Goal: Transaction & Acquisition: Obtain resource

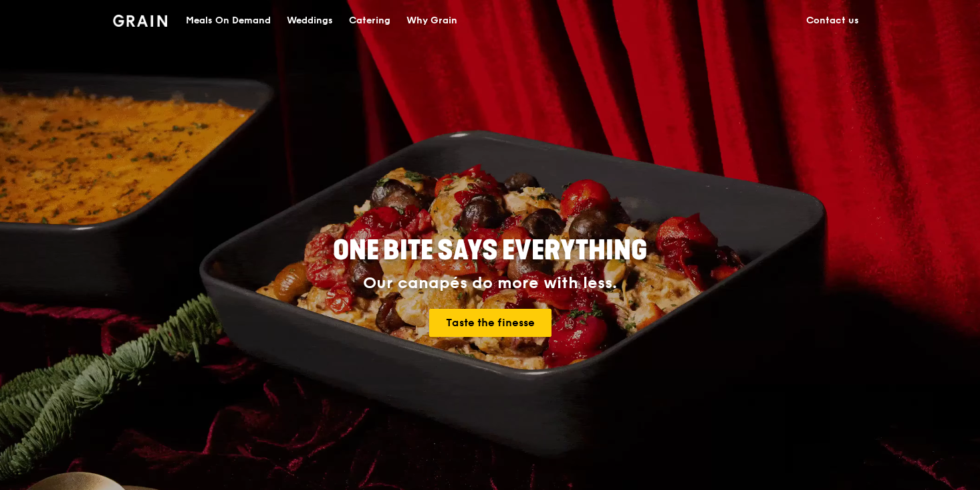
click at [240, 20] on div "Meals On Demand" at bounding box center [228, 21] width 85 height 40
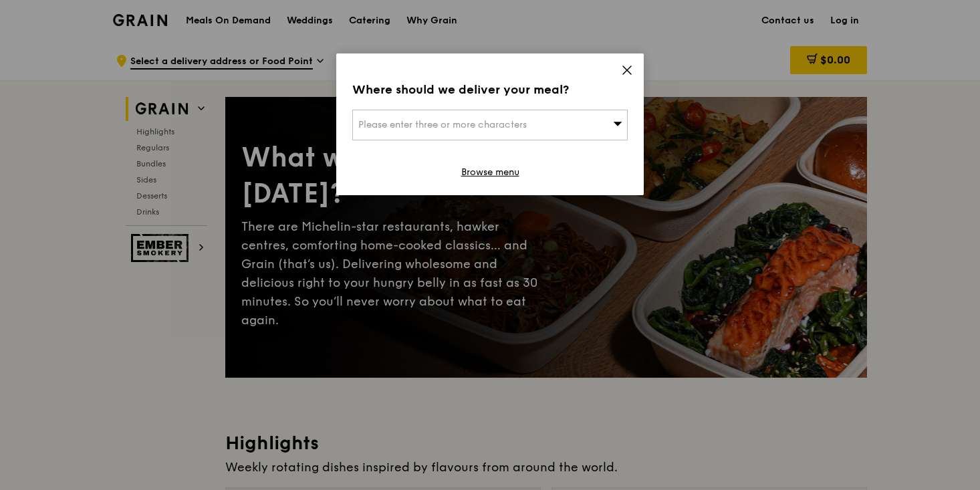
click at [584, 133] on div "Please enter three or more characters" at bounding box center [490, 125] width 276 height 31
click at [623, 76] on span at bounding box center [627, 72] width 12 height 15
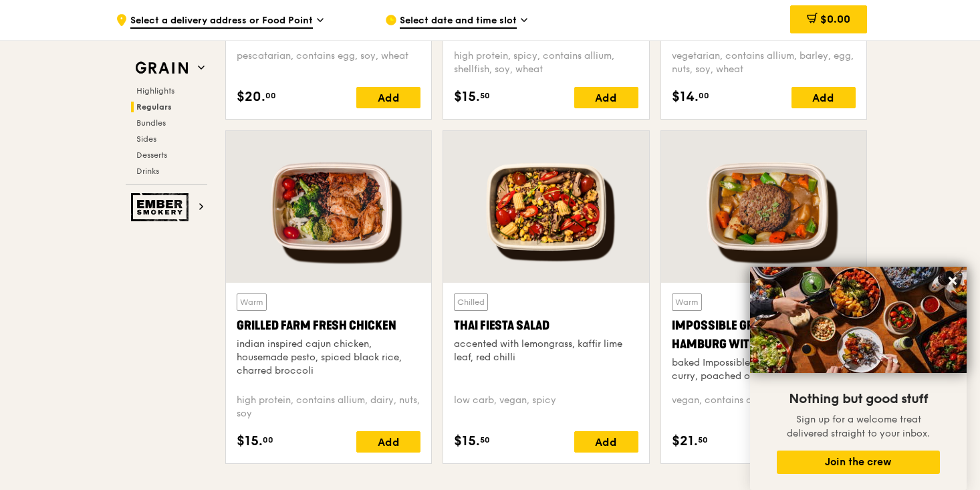
scroll to position [1446, 0]
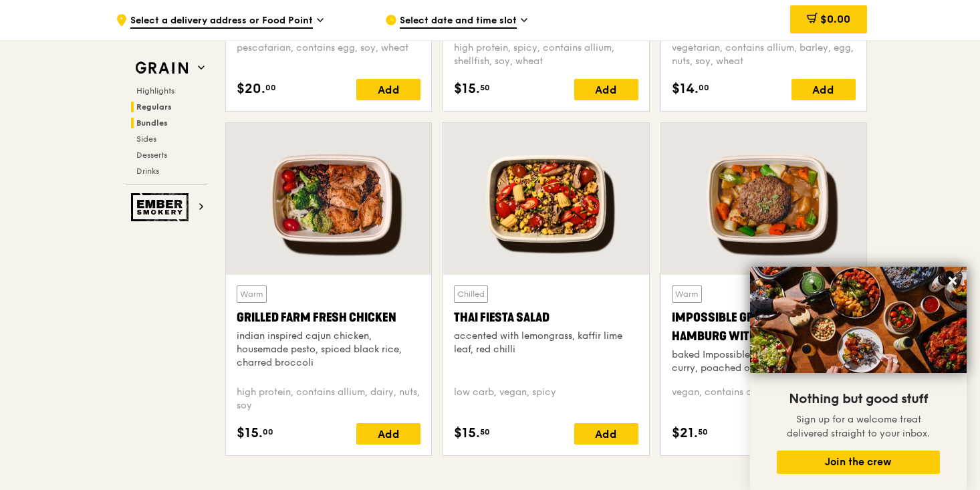
click at [153, 124] on span "Bundles" at bounding box center [151, 122] width 31 height 9
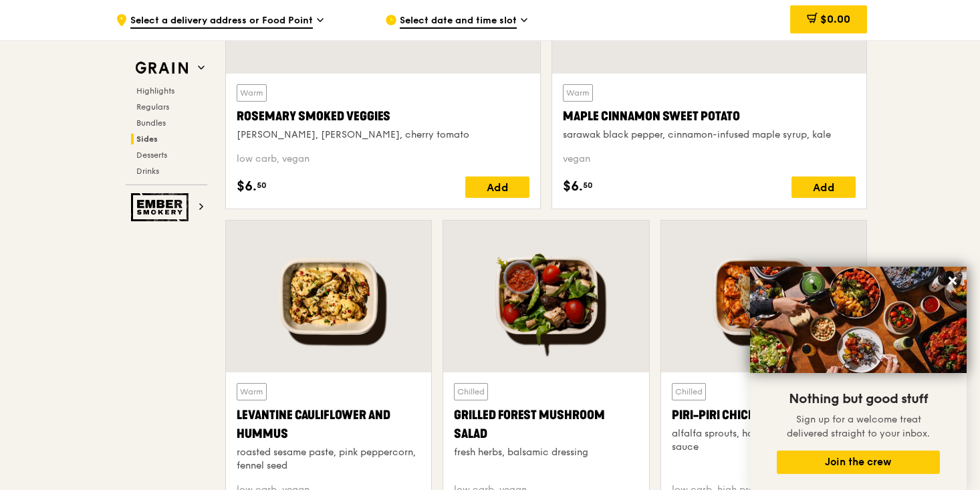
scroll to position [3242, 0]
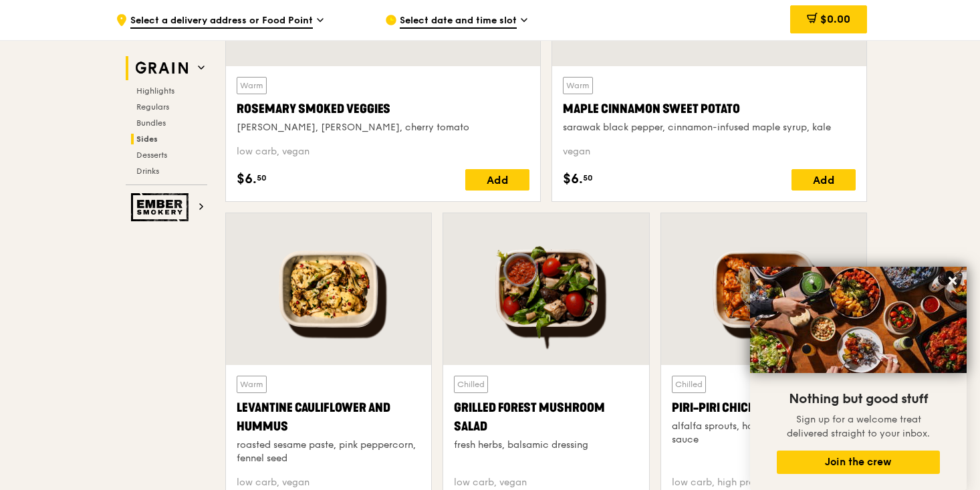
click at [199, 69] on icon at bounding box center [201, 67] width 7 height 7
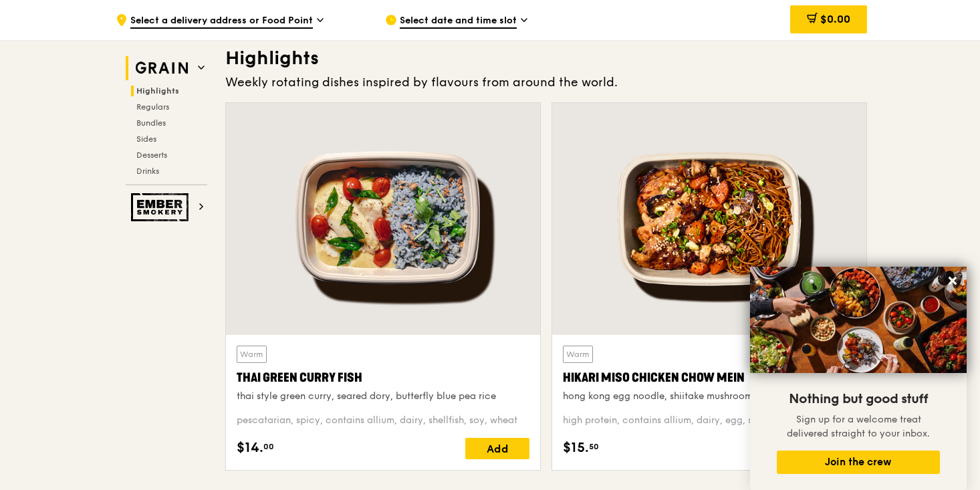
scroll to position [377, 0]
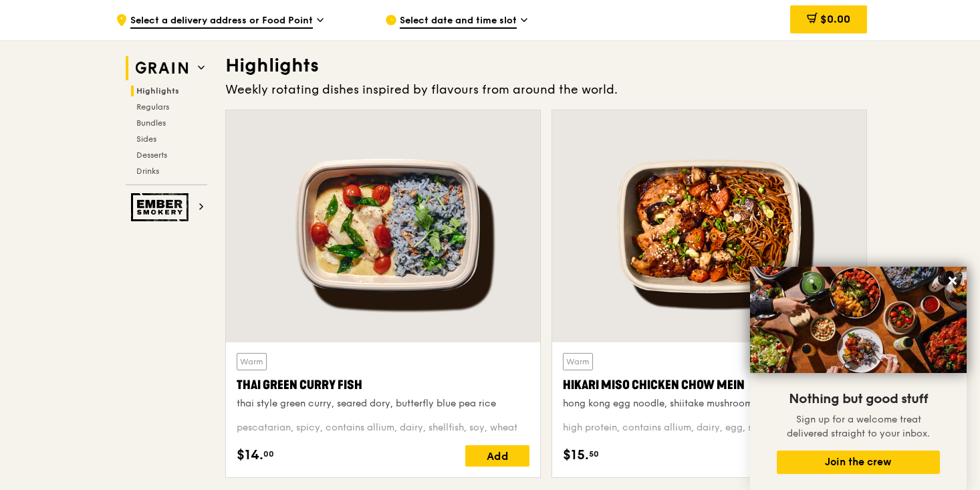
click at [199, 69] on icon at bounding box center [201, 67] width 7 height 7
click at [195, 206] on h2 "Ember Smokery" at bounding box center [167, 207] width 82 height 28
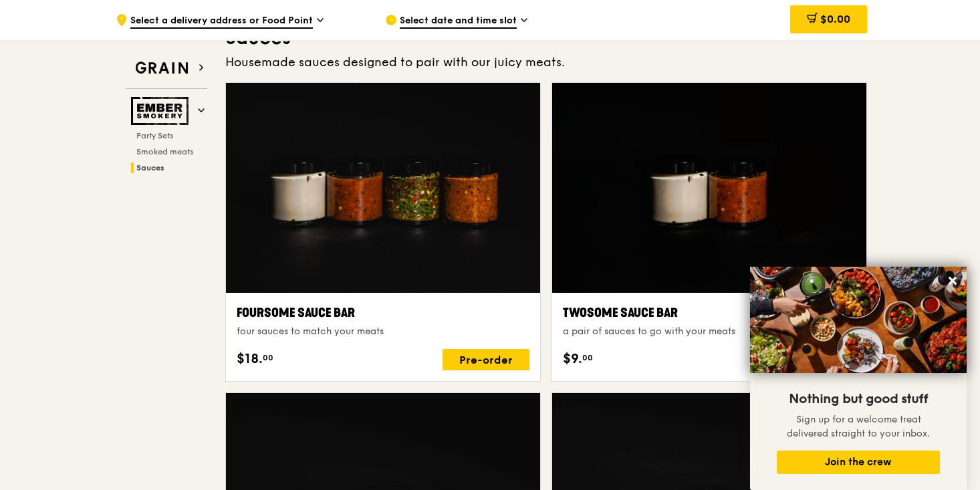
scroll to position [760, 0]
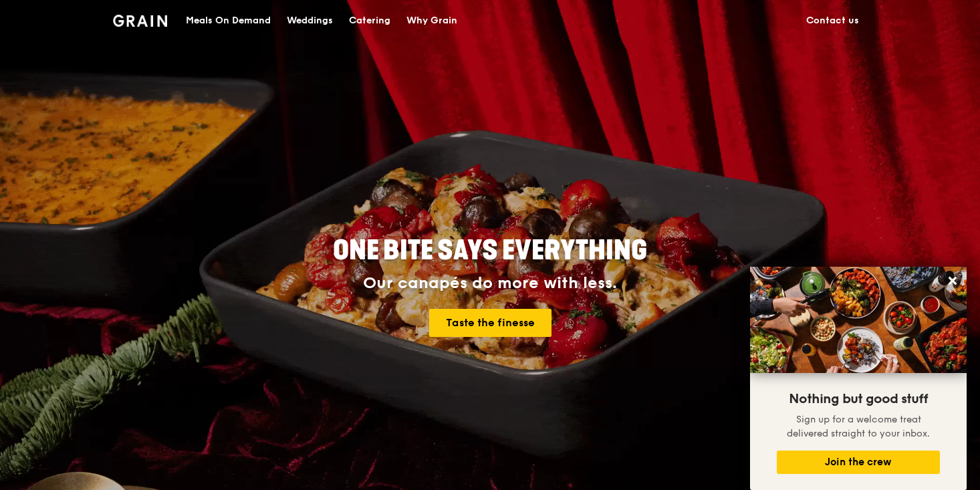
click at [370, 15] on div "Catering" at bounding box center [369, 21] width 41 height 40
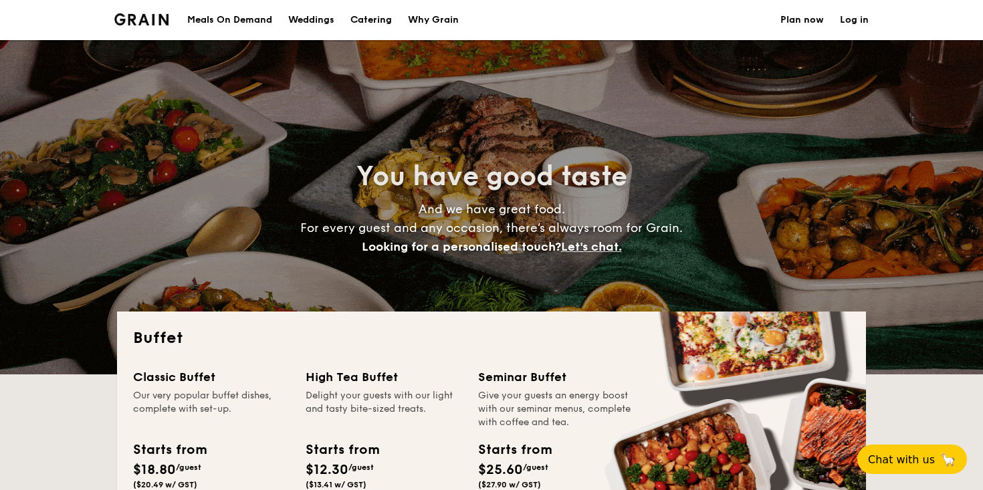
select select
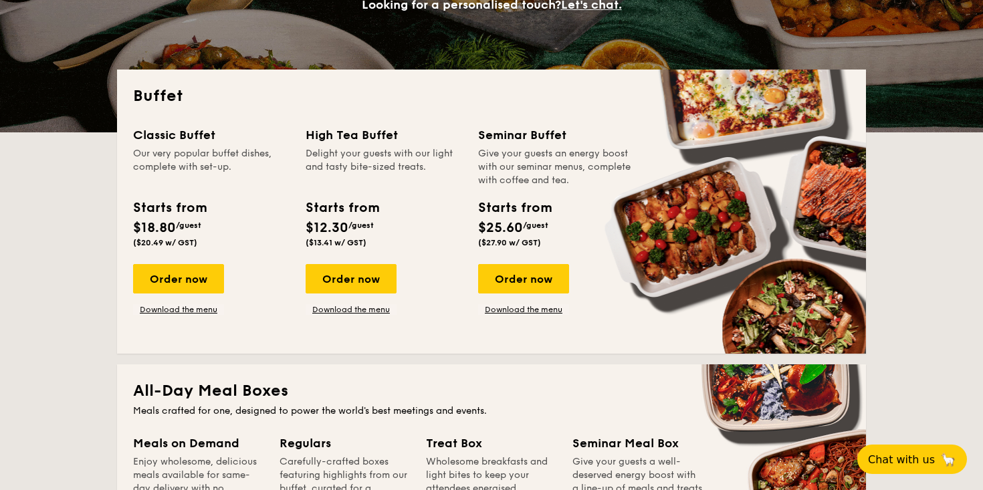
scroll to position [244, 0]
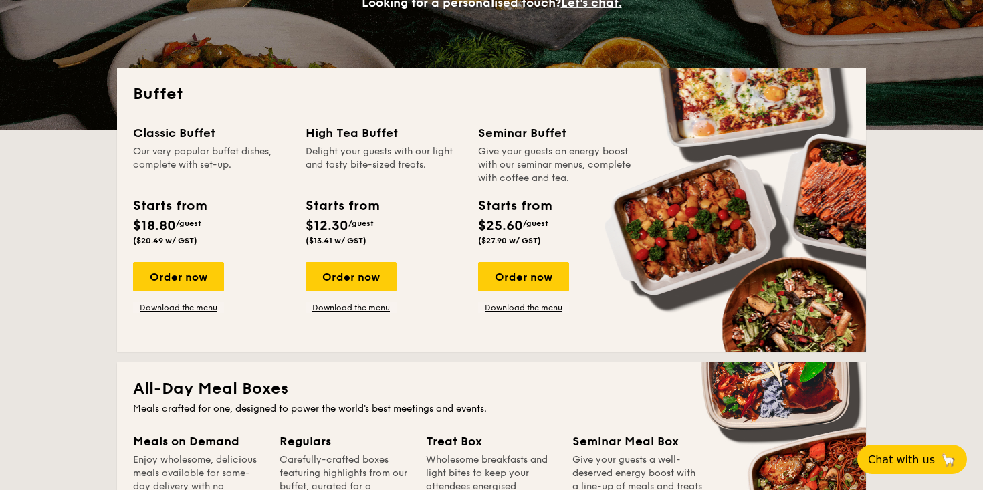
click at [164, 232] on span "$18.80" at bounding box center [154, 226] width 43 height 16
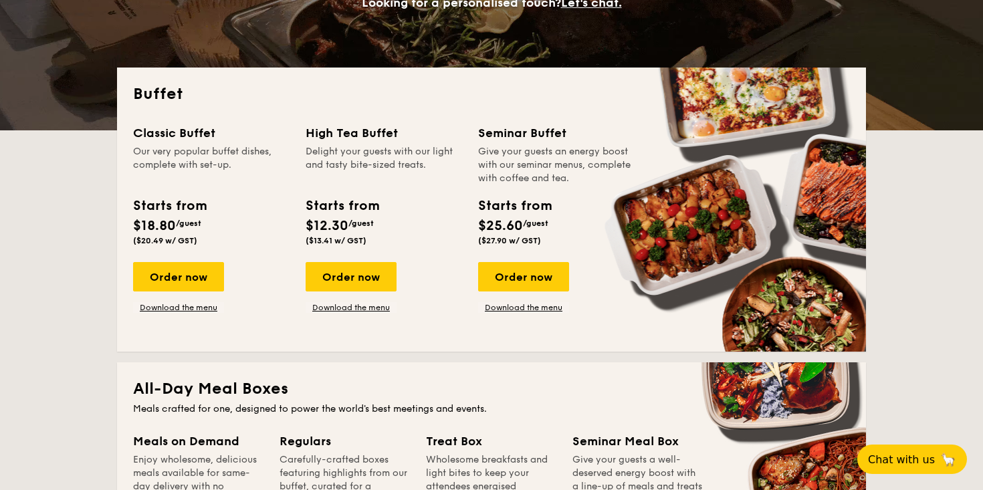
click at [164, 232] on span "$18.80" at bounding box center [154, 226] width 43 height 16
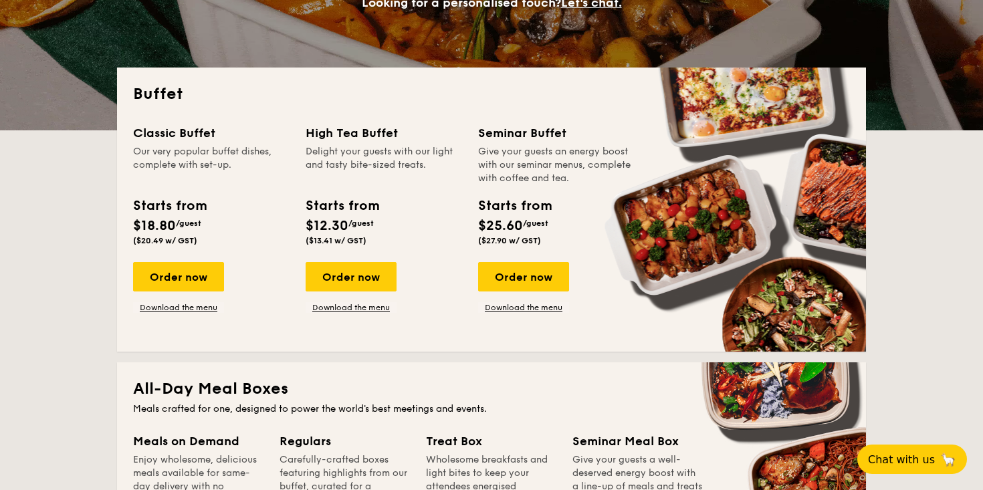
click at [164, 232] on span "$18.80" at bounding box center [154, 226] width 43 height 16
click at [333, 308] on link "Download the menu" at bounding box center [351, 307] width 91 height 11
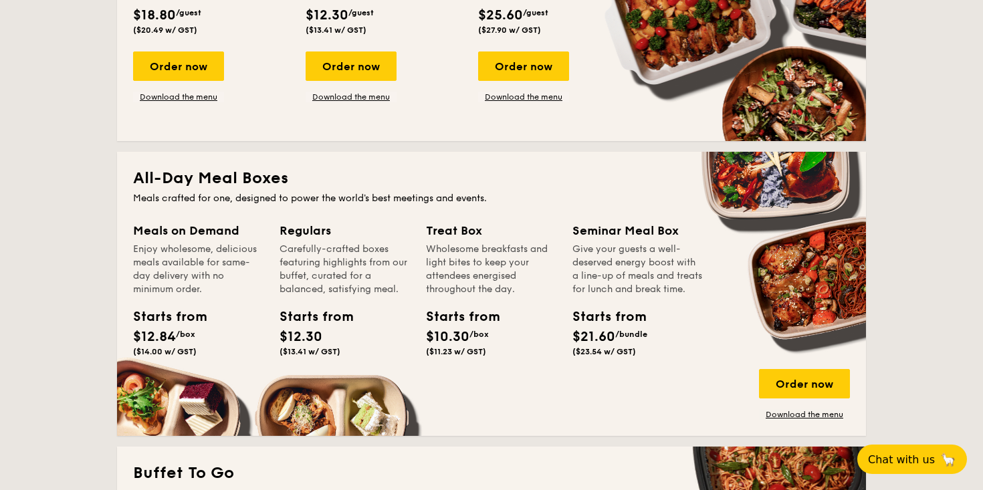
scroll to position [453, 0]
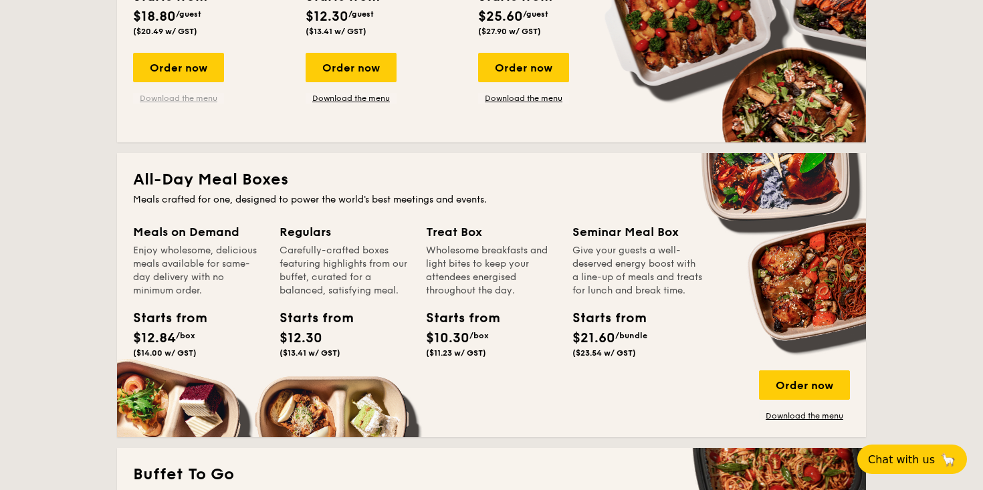
click at [178, 93] on link "Download the menu" at bounding box center [178, 98] width 91 height 11
